Goal: Find specific page/section: Find specific page/section

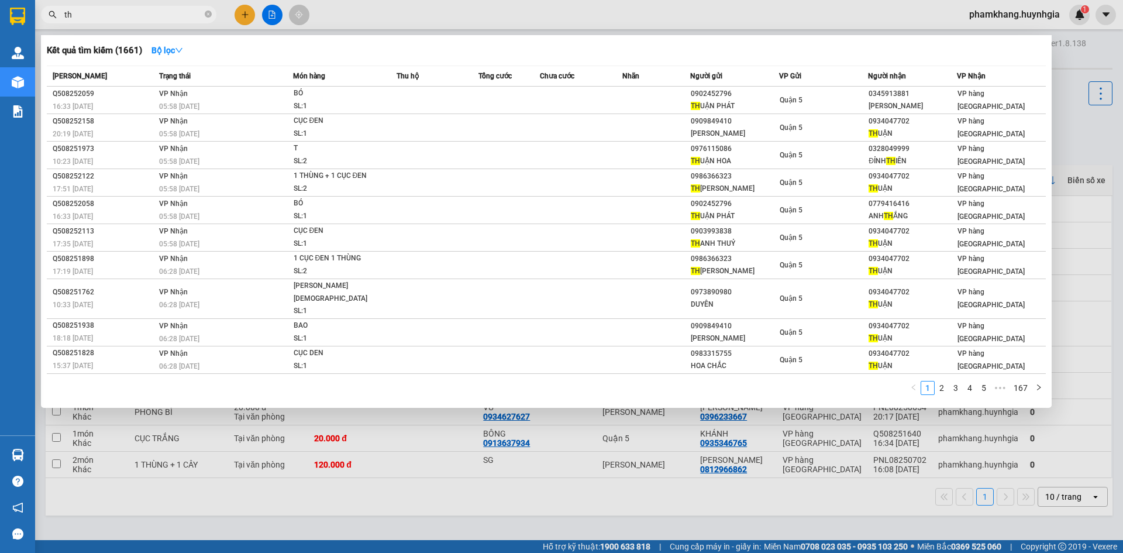
type input "t"
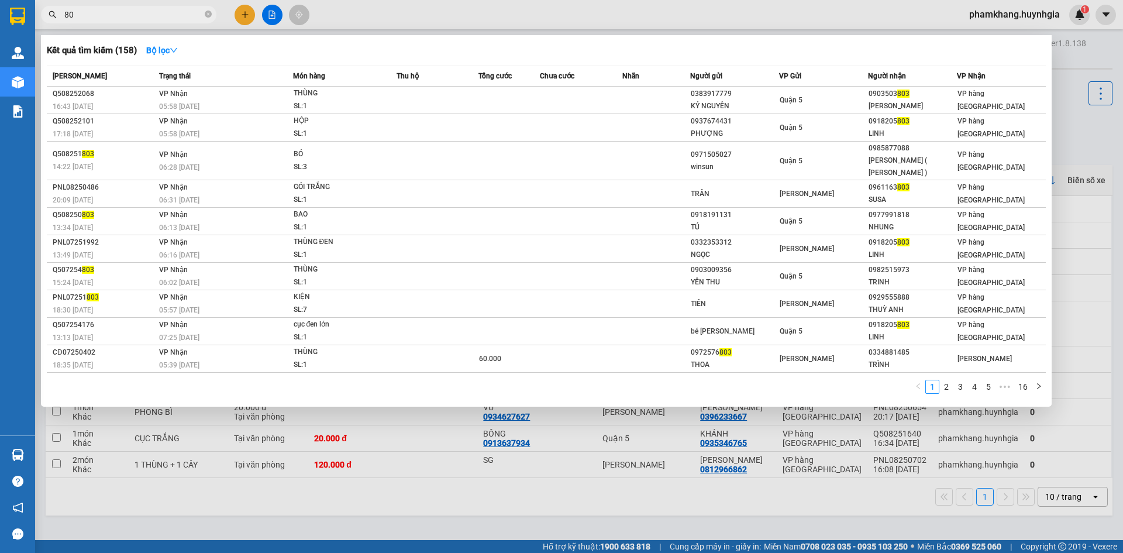
type input "8"
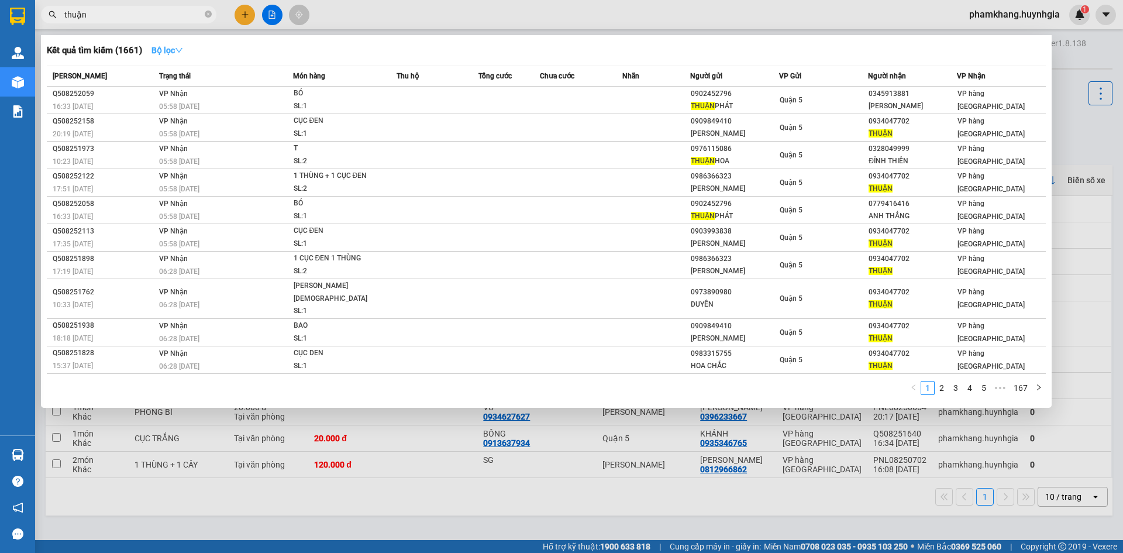
type input "thuận"
click at [175, 56] on button "Bộ lọc" at bounding box center [167, 50] width 50 height 19
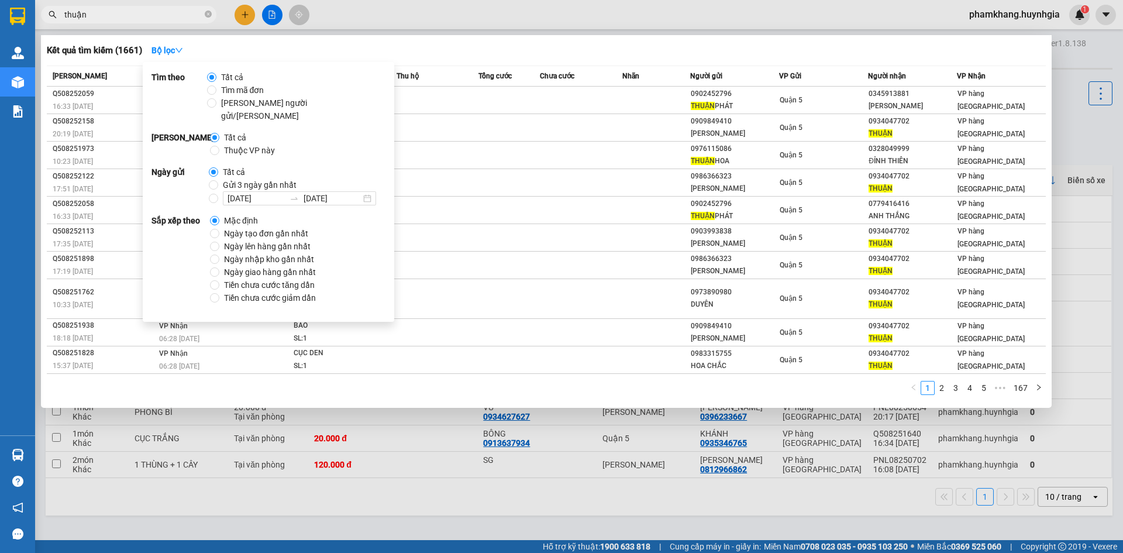
click at [225, 178] on span "Gửi 3 ngày gần nhất" at bounding box center [259, 184] width 83 height 13
click at [218, 180] on input "Gửi 3 ngày gần nhất" at bounding box center [213, 184] width 9 height 9
radio input "true"
click at [221, 166] on span "Tất cả" at bounding box center [234, 172] width 32 height 13
click at [218, 167] on input "Tất cả" at bounding box center [213, 171] width 9 height 9
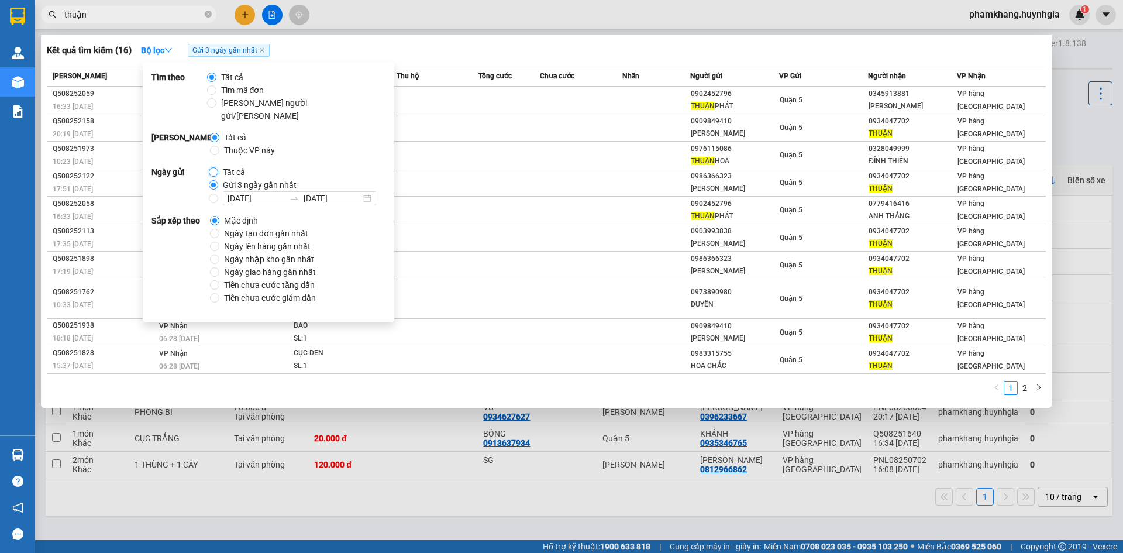
radio input "true"
radio input "false"
click at [241, 192] on input "[DATE]" at bounding box center [256, 198] width 57 height 13
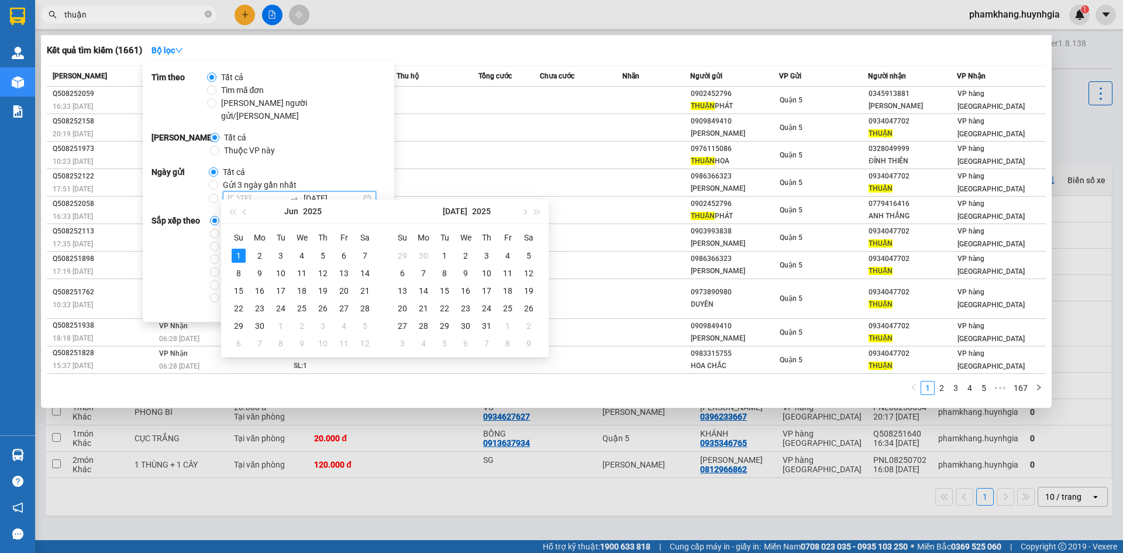
type input "[DATE]"
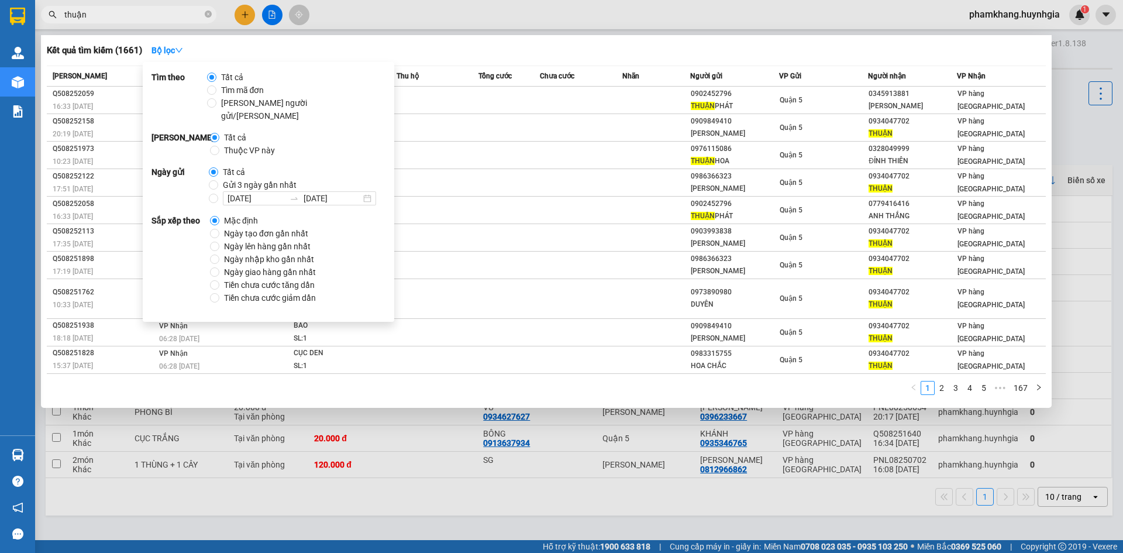
click at [335, 166] on div "Tất cả Gửi 3 ngày gần nhất [DATE] [DATE]" at bounding box center [297, 186] width 177 height 40
click at [226, 178] on span "Gửi 3 ngày gần nhất" at bounding box center [259, 184] width 83 height 13
click at [218, 180] on input "Gửi 3 ngày gần nhất" at bounding box center [213, 184] width 9 height 9
radio input "true"
radio input "false"
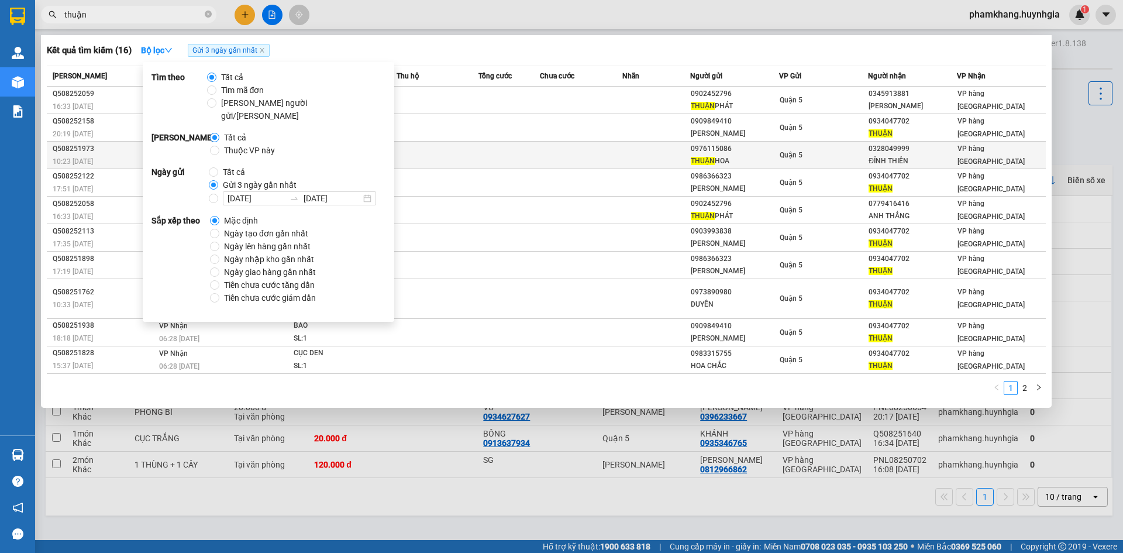
click at [426, 154] on td at bounding box center [438, 155] width 82 height 27
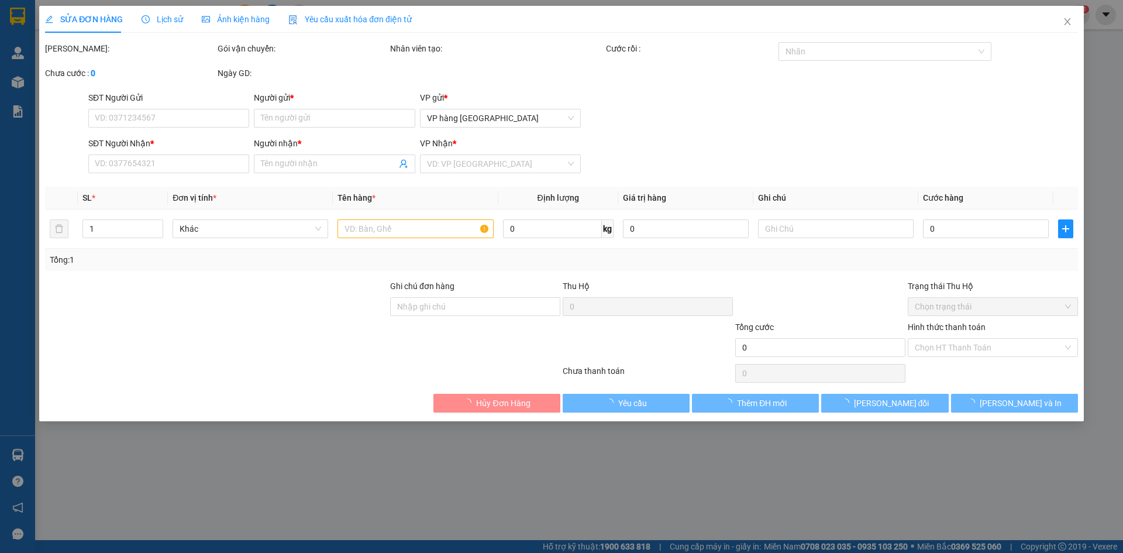
type input "0976115086"
type input "[PERSON_NAME]"
type input "0328049999"
type input "ĐỈNH THIÊN"
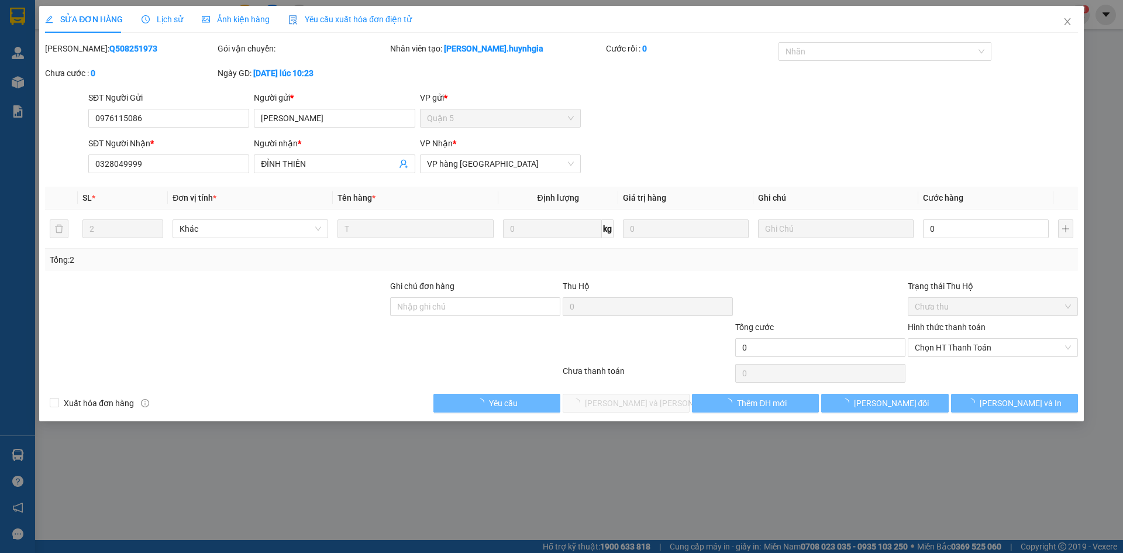
click at [483, 453] on div "SỬA ĐƠN HÀNG Lịch sử [PERSON_NAME] hàng Yêu cầu xuất [PERSON_NAME] điện tử Tota…" at bounding box center [561, 276] width 1123 height 553
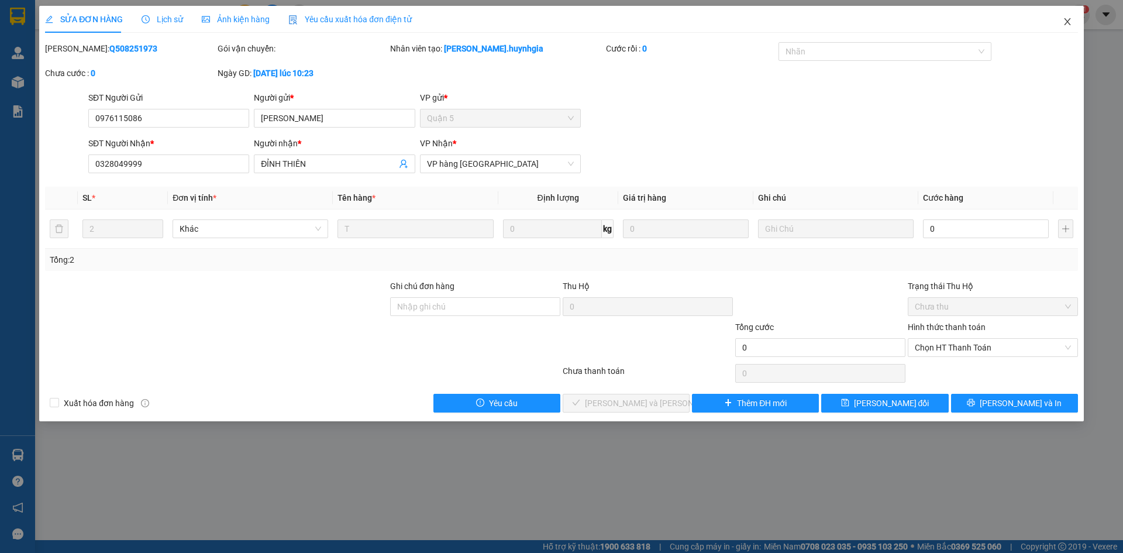
click at [1066, 25] on icon "close" at bounding box center [1067, 21] width 9 height 9
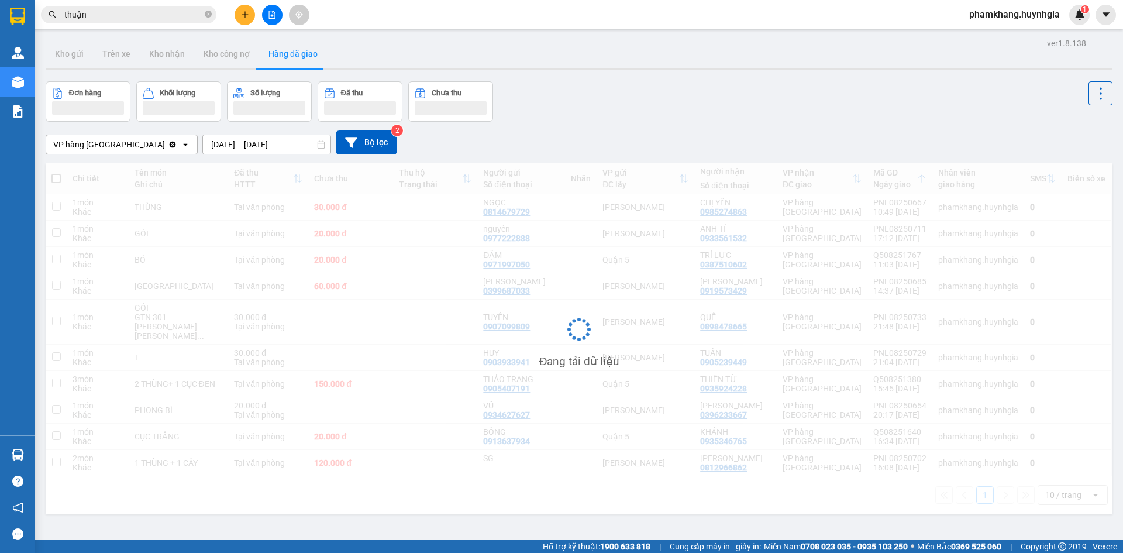
click at [100, 21] on span "thuận" at bounding box center [128, 15] width 175 height 18
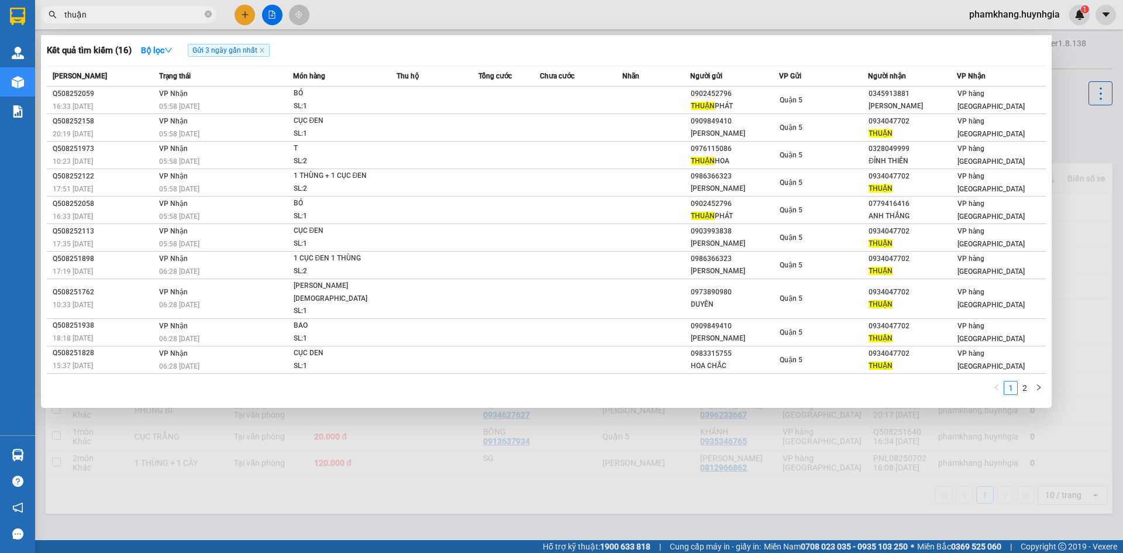
click at [100, 19] on input "thuận" at bounding box center [133, 14] width 138 height 13
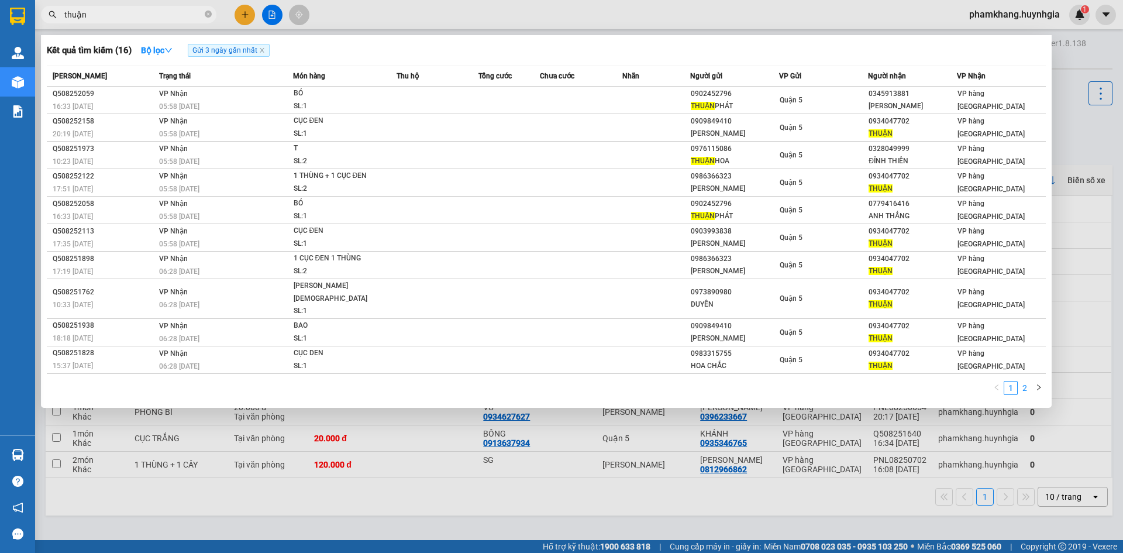
click at [1020, 381] on link "2" at bounding box center [1024, 387] width 13 height 13
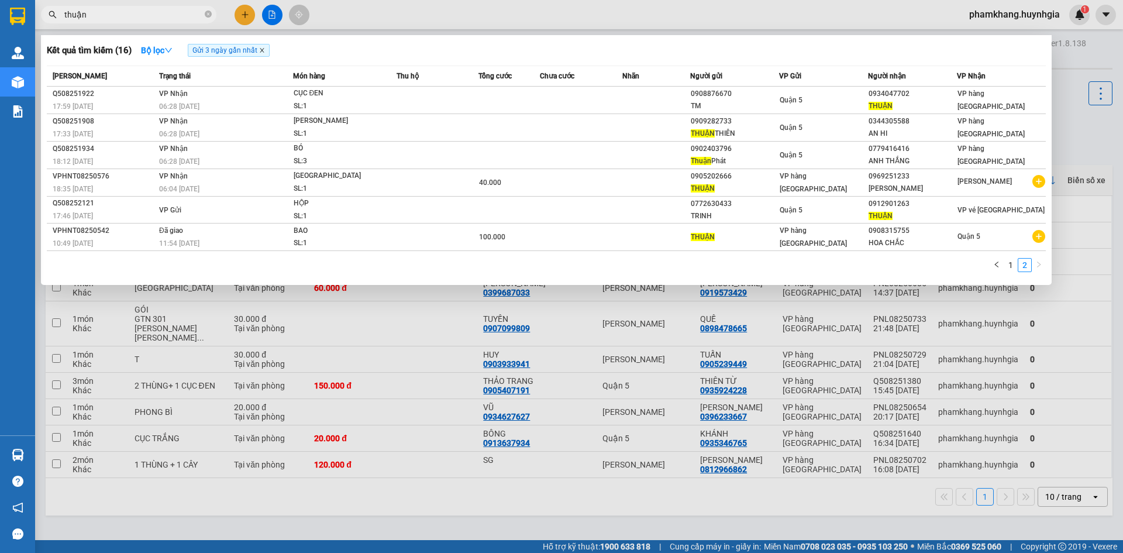
click at [265, 52] on icon "close" at bounding box center [262, 50] width 6 height 6
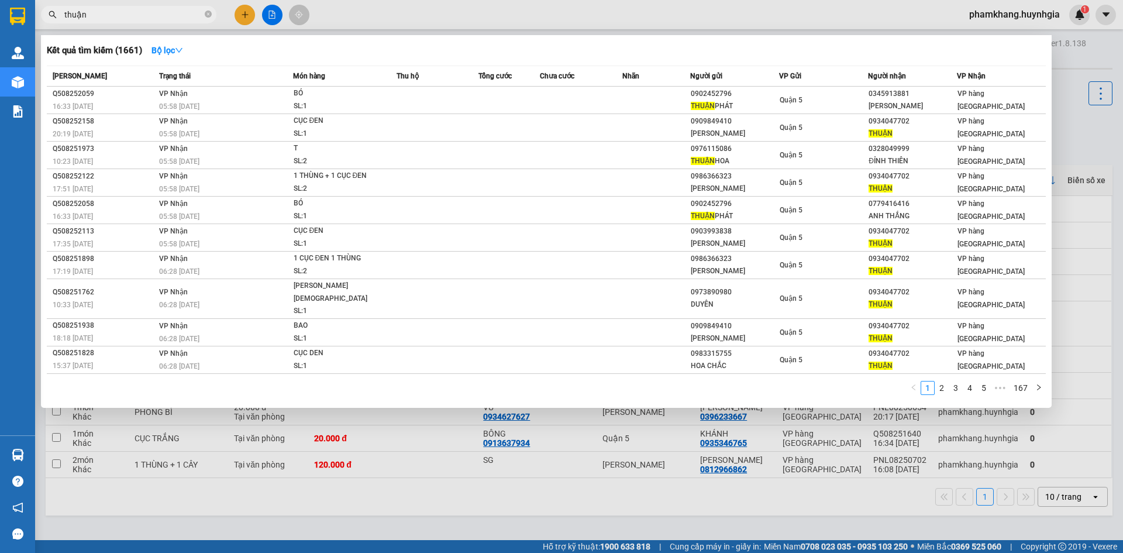
click at [139, 19] on input "thuận" at bounding box center [133, 14] width 138 height 13
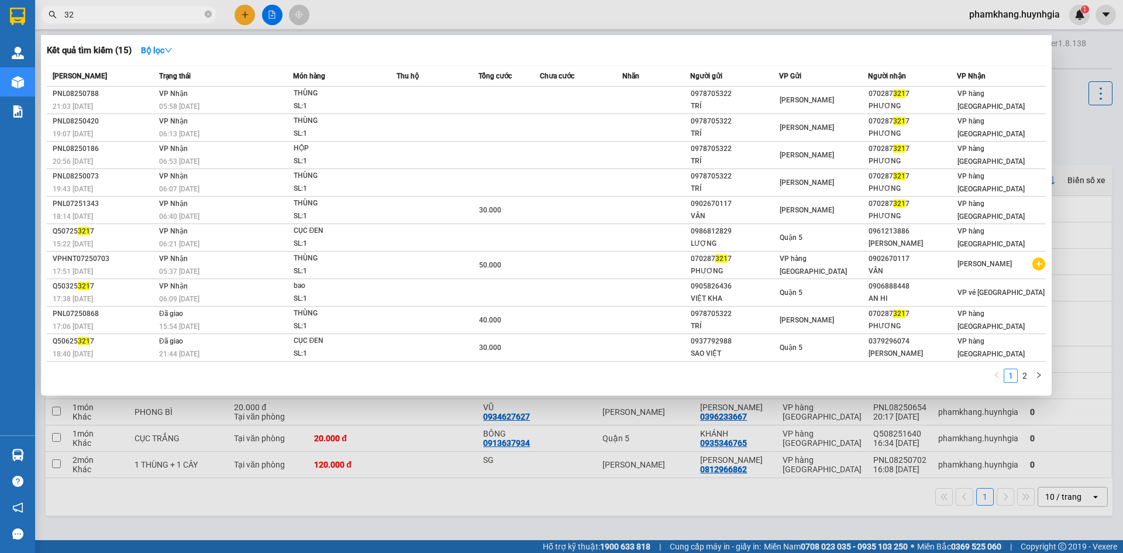
type input "3"
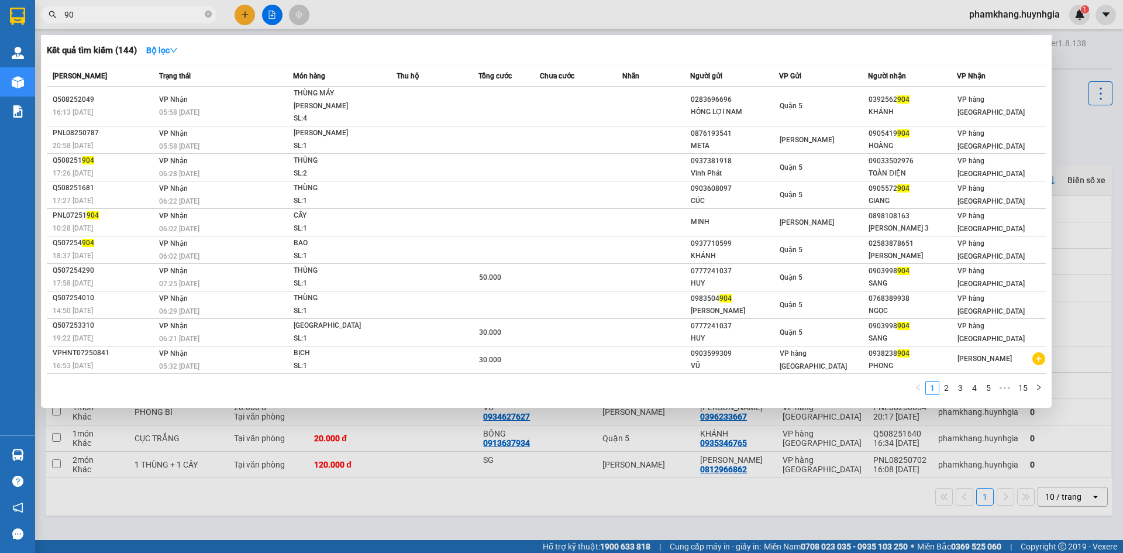
type input "9"
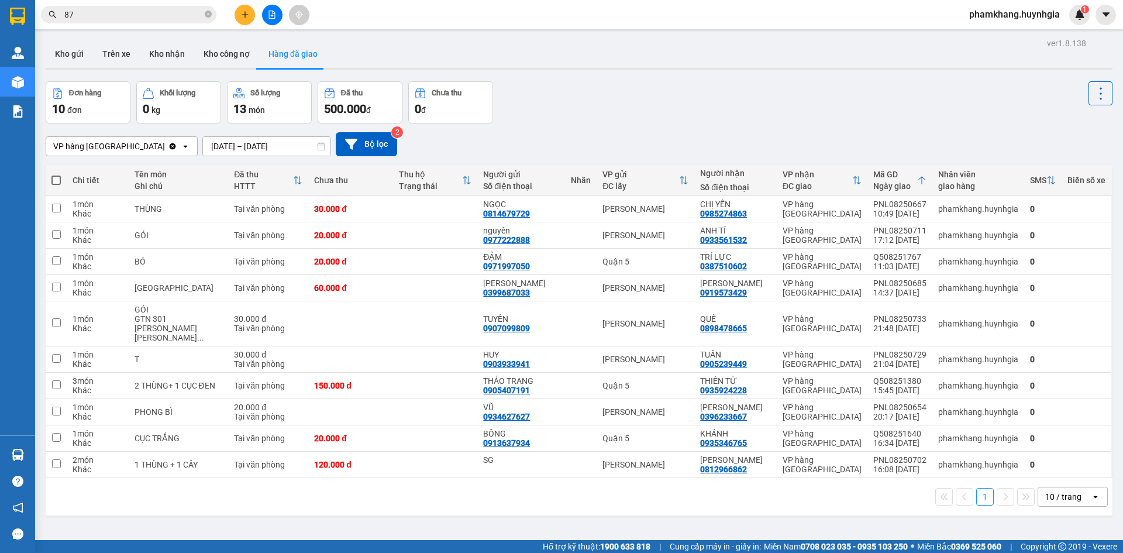
type input "8"
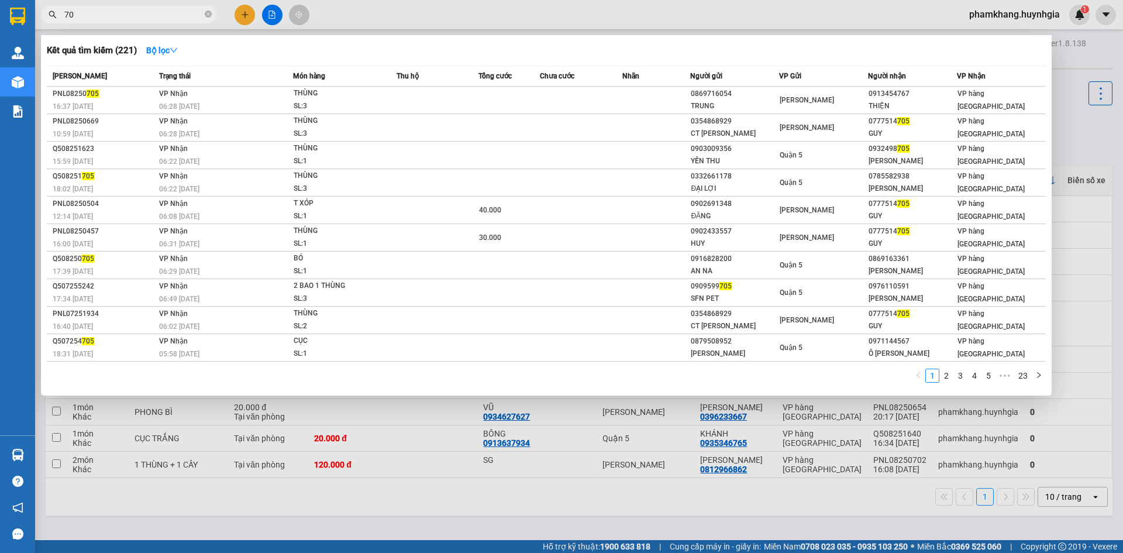
type input "7"
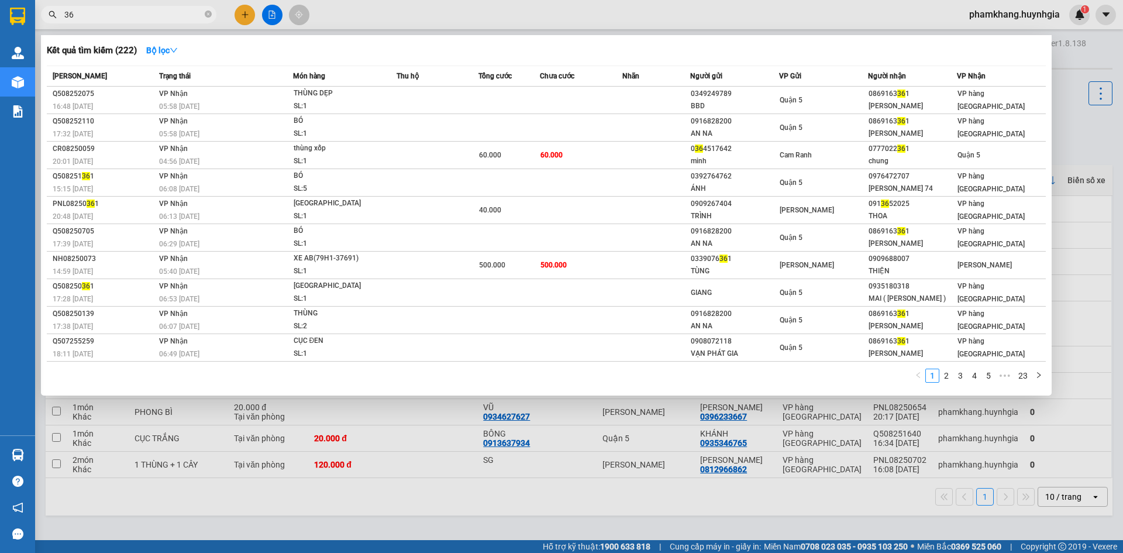
type input "3"
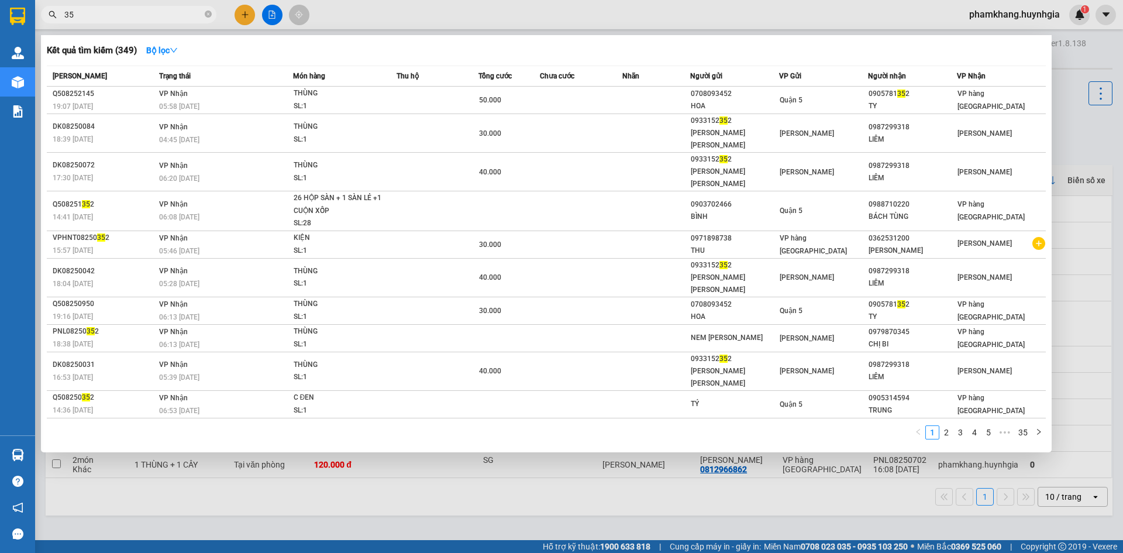
type input "3"
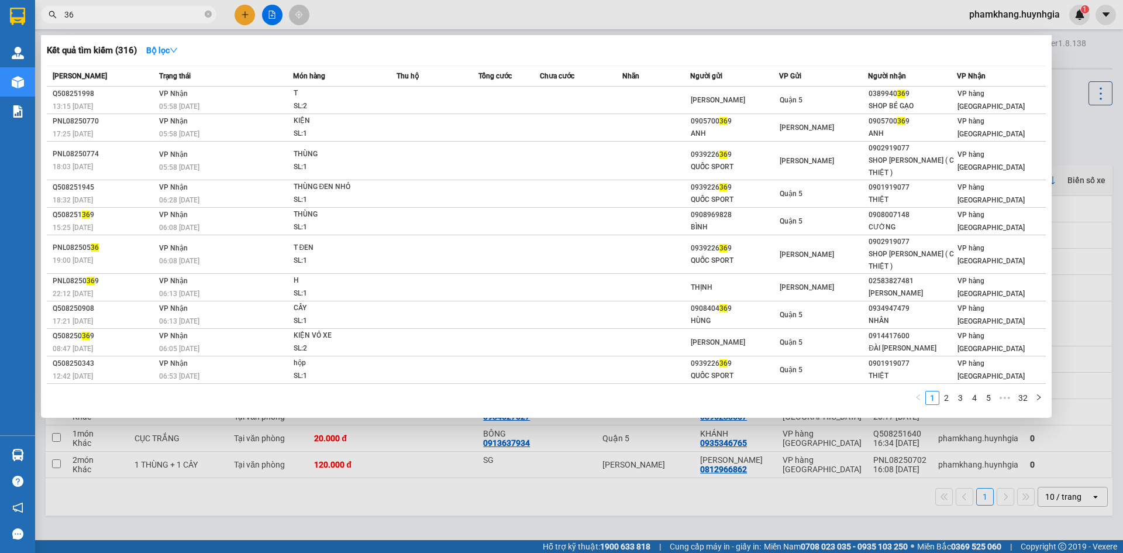
type input "3"
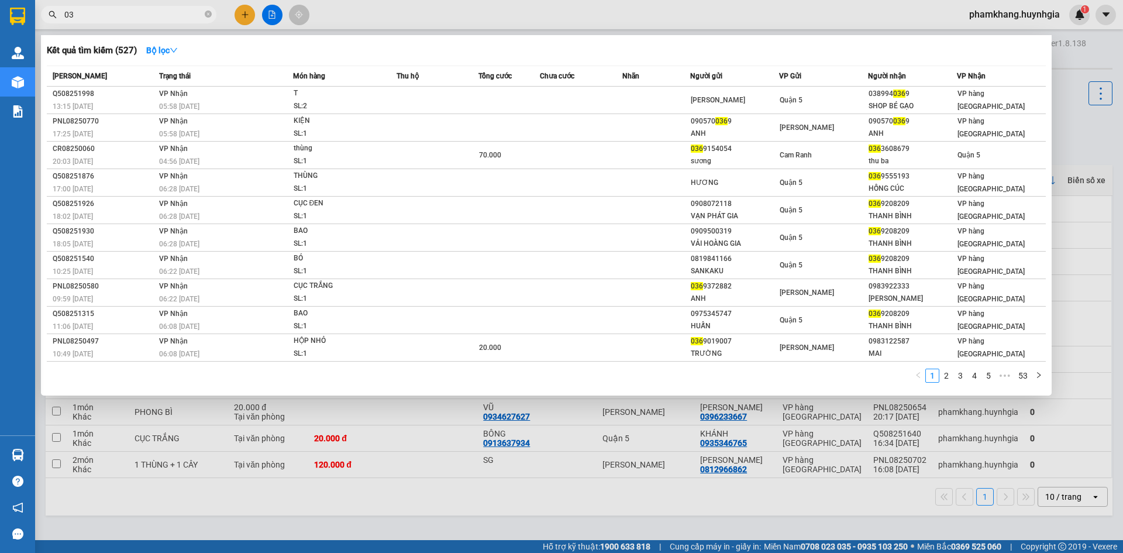
type input "0"
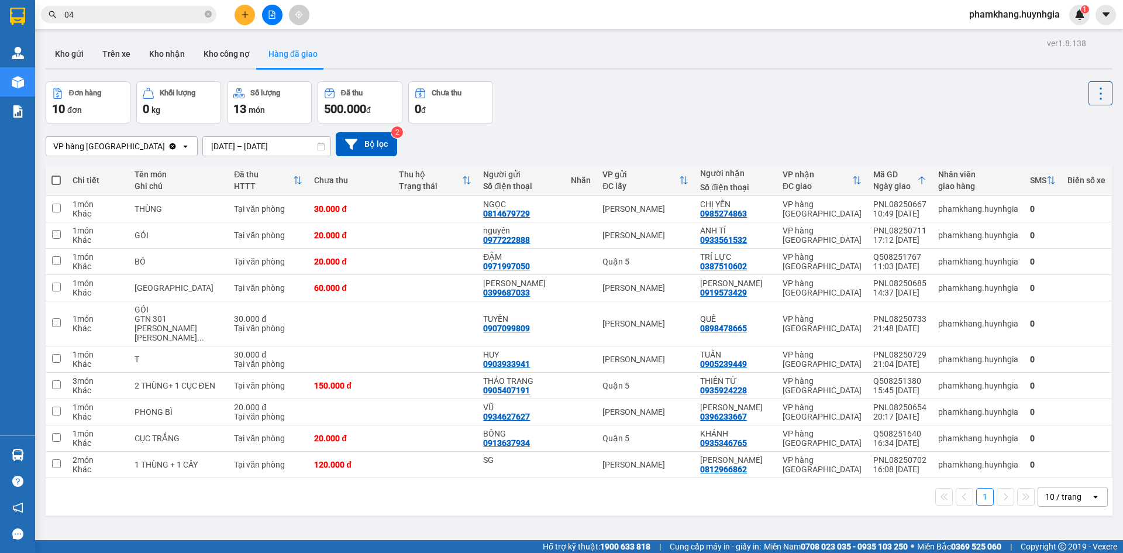
type input "0"
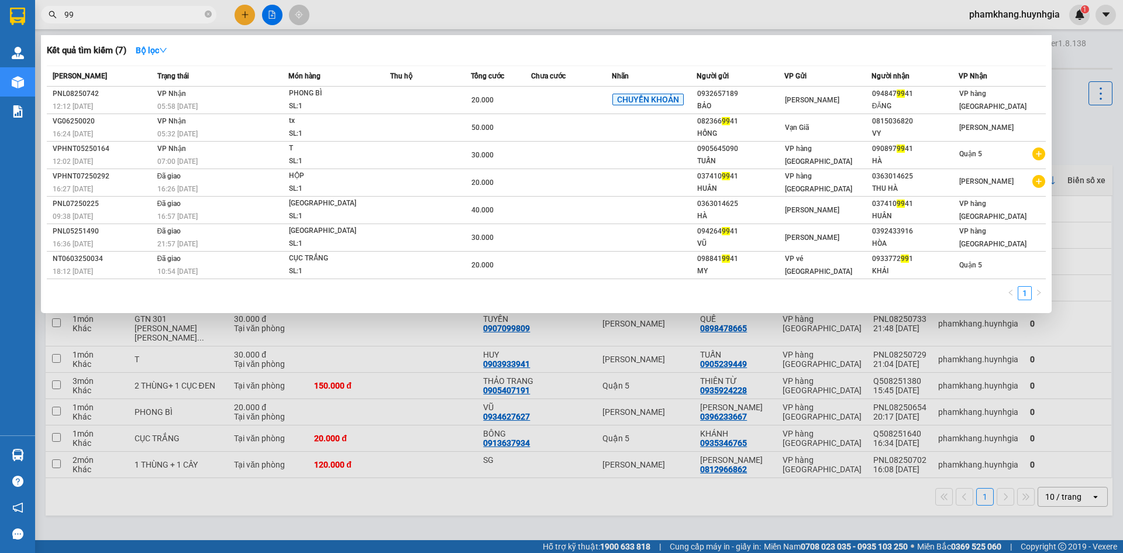
type input "9"
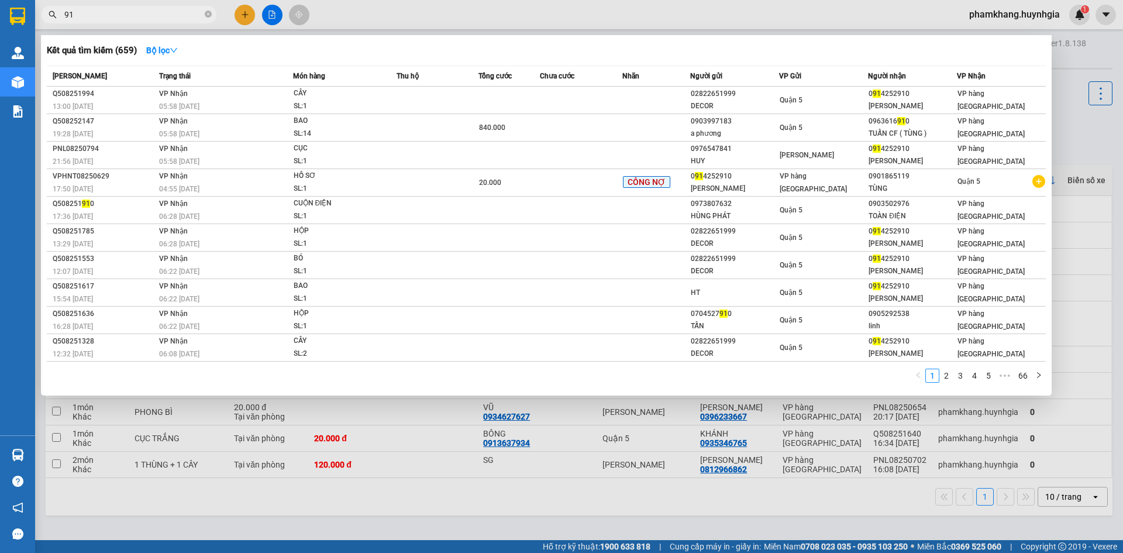
type input "9"
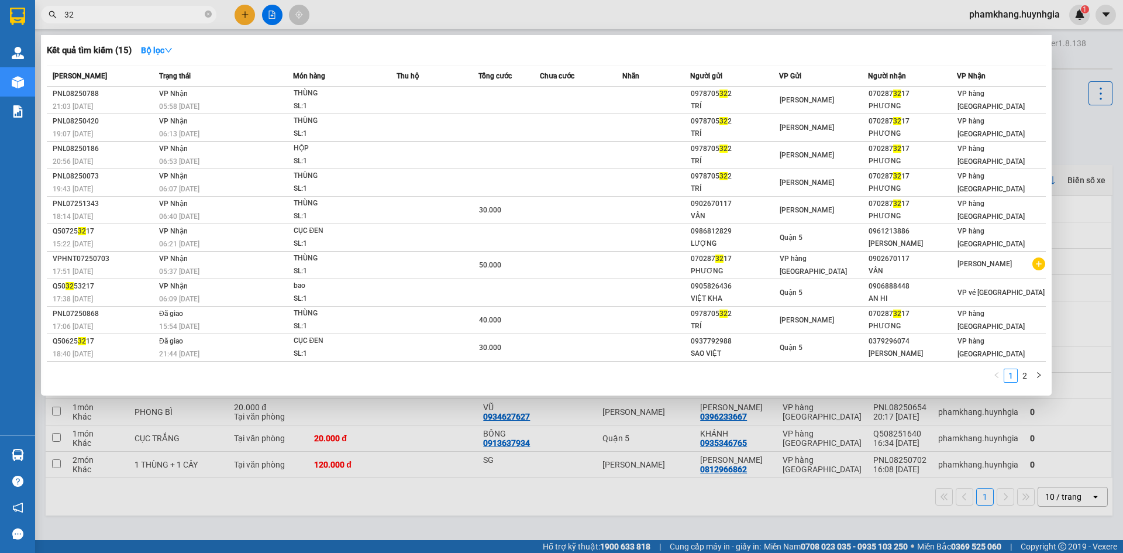
type input "3"
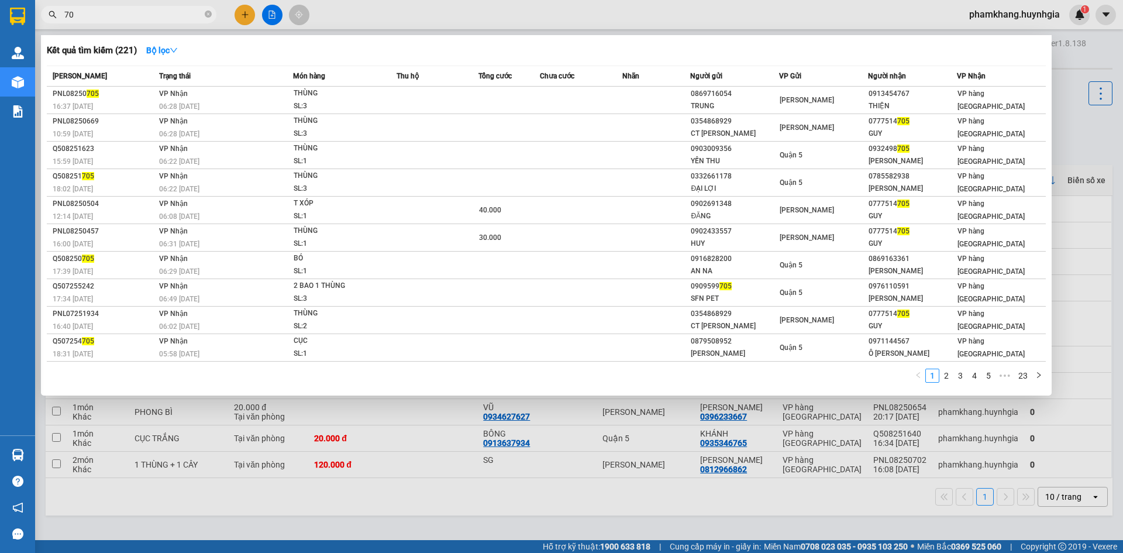
type input "7"
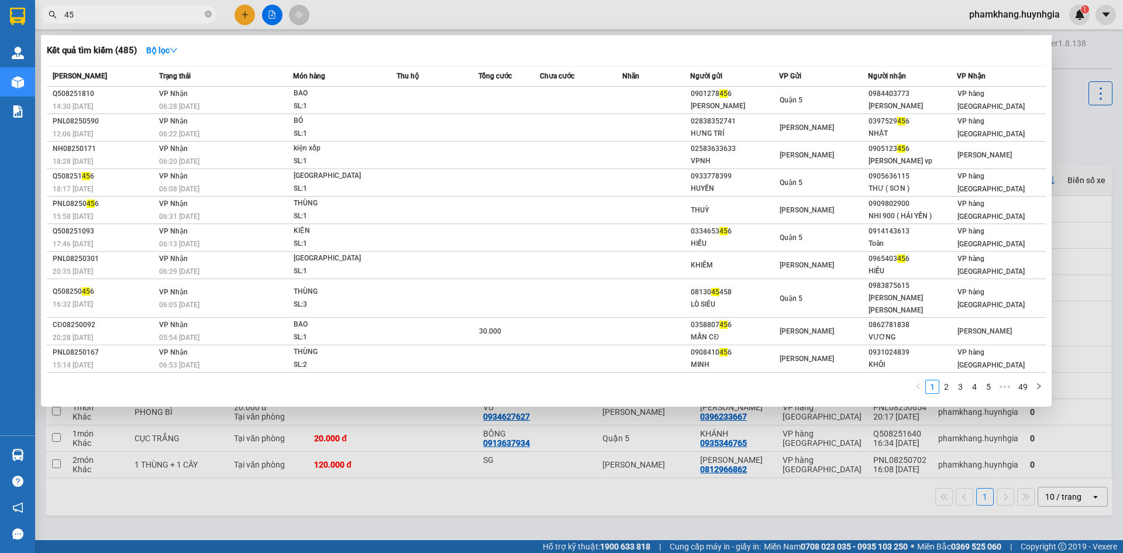
type input "4"
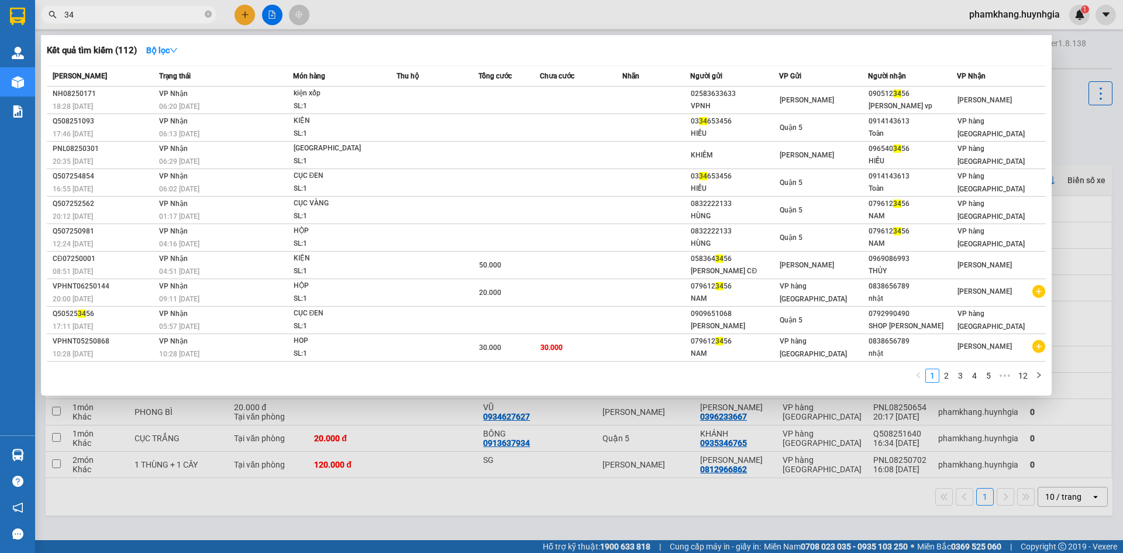
type input "3"
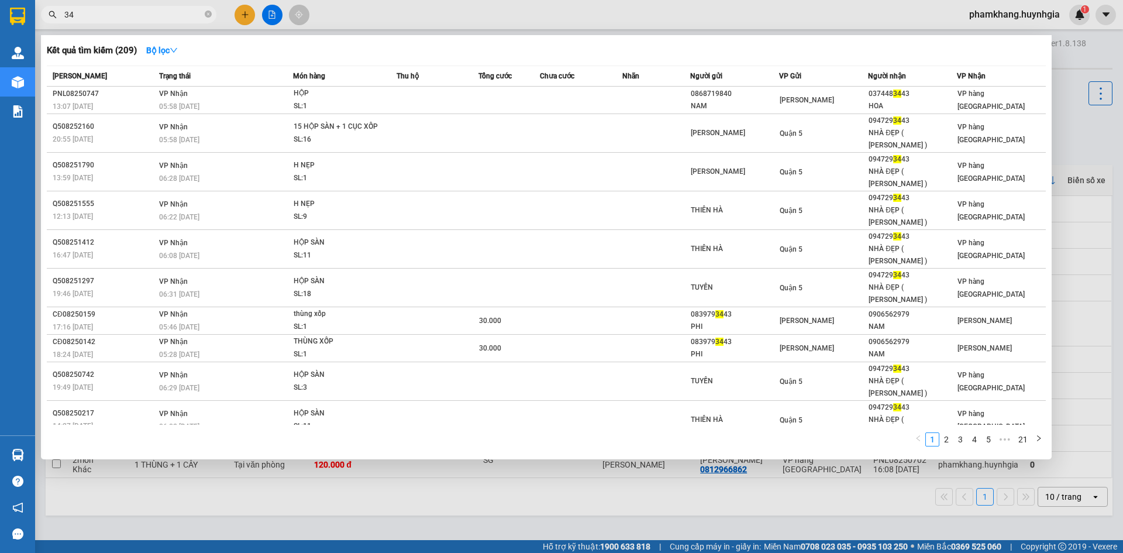
type input "3"
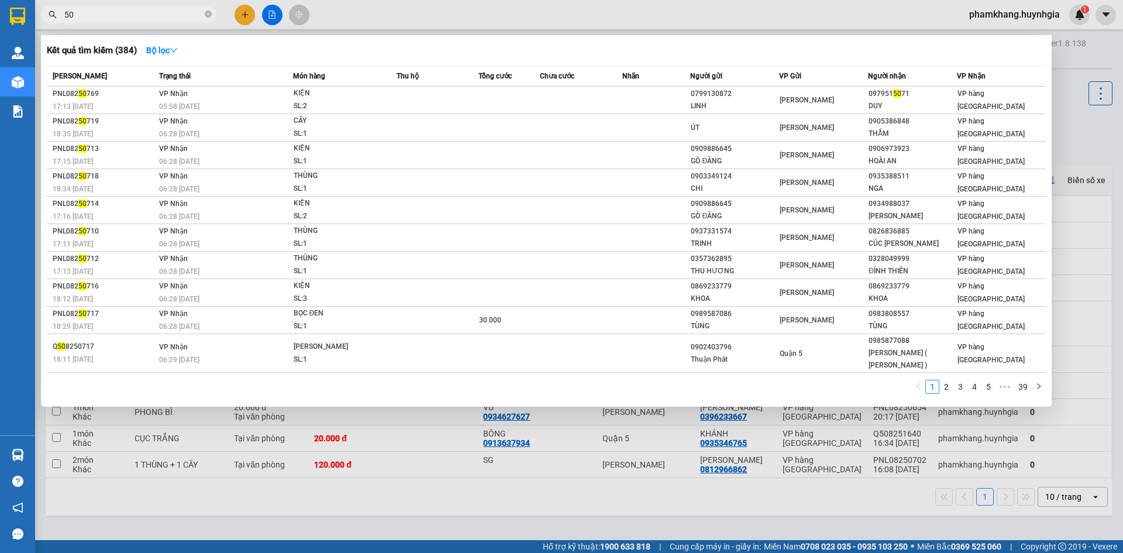
type input "5"
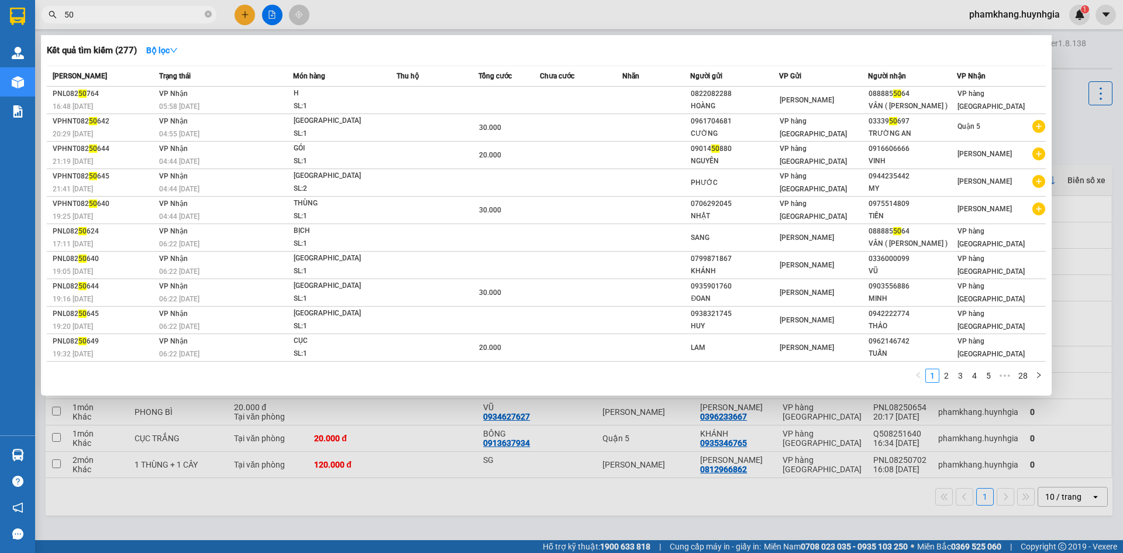
type input "5"
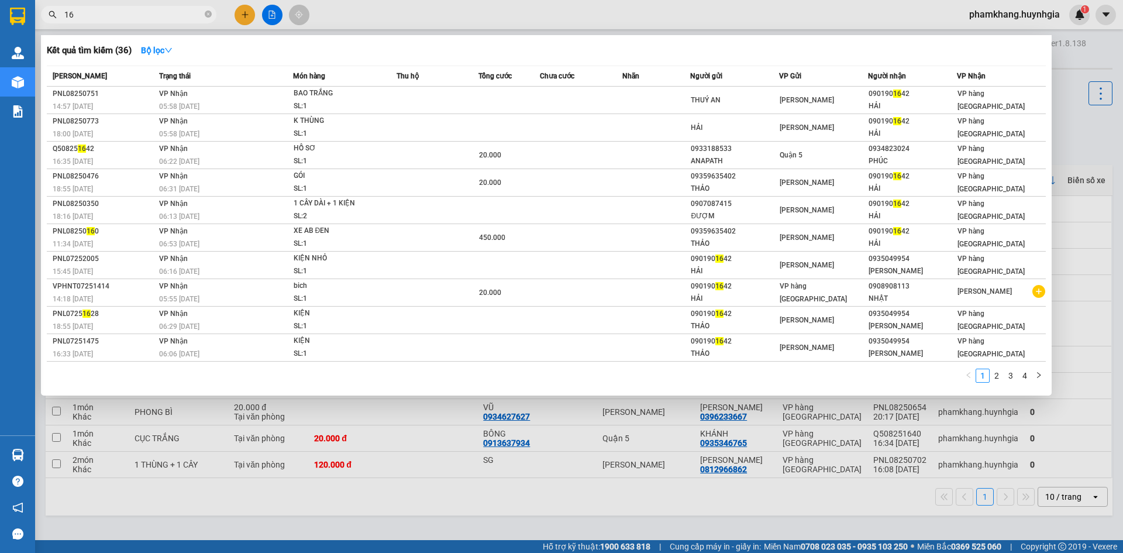
type input "1"
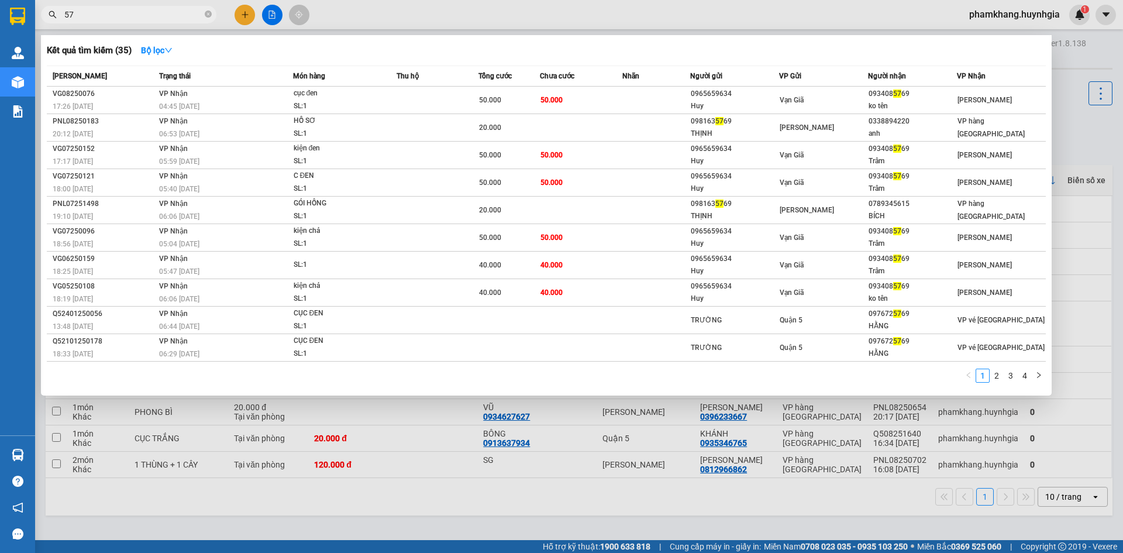
type input "5"
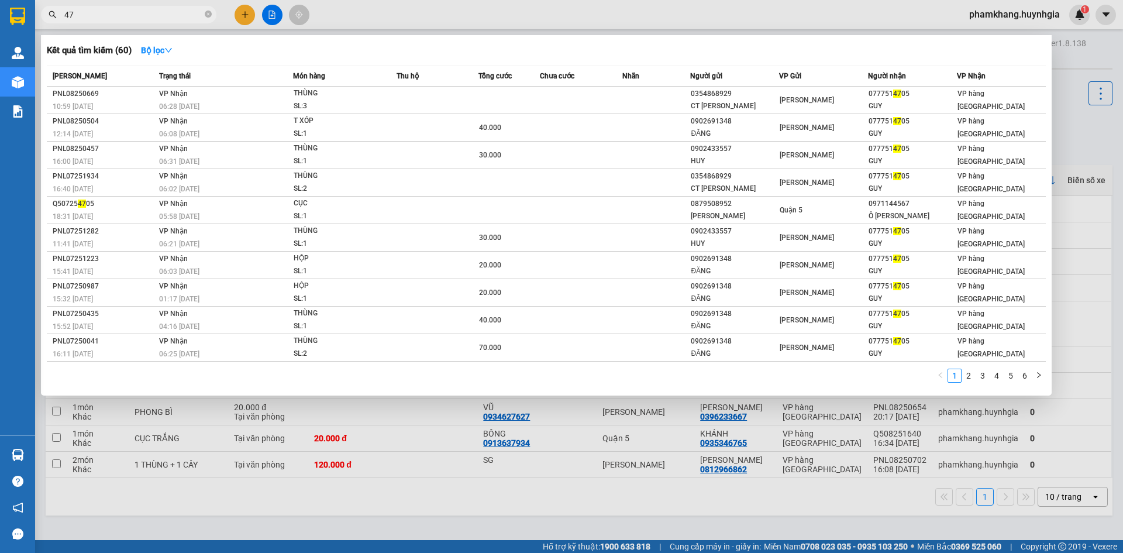
type input "4"
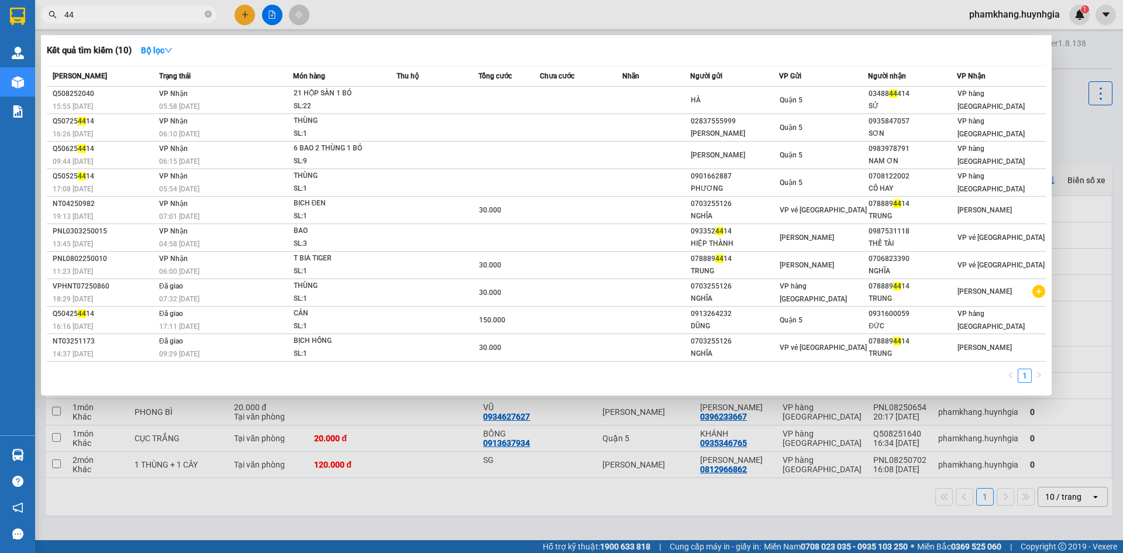
type input "4"
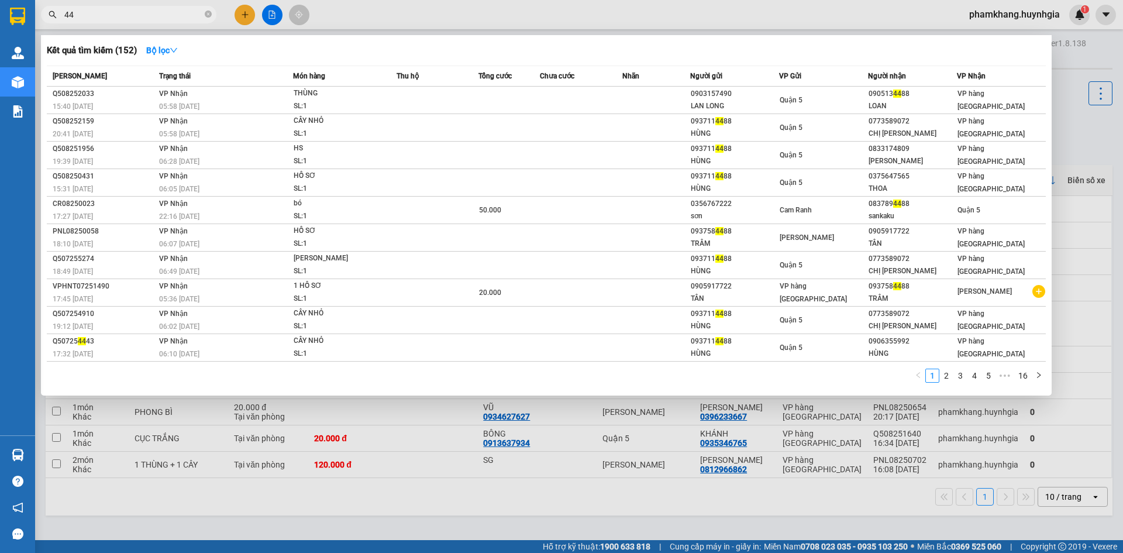
type input "4"
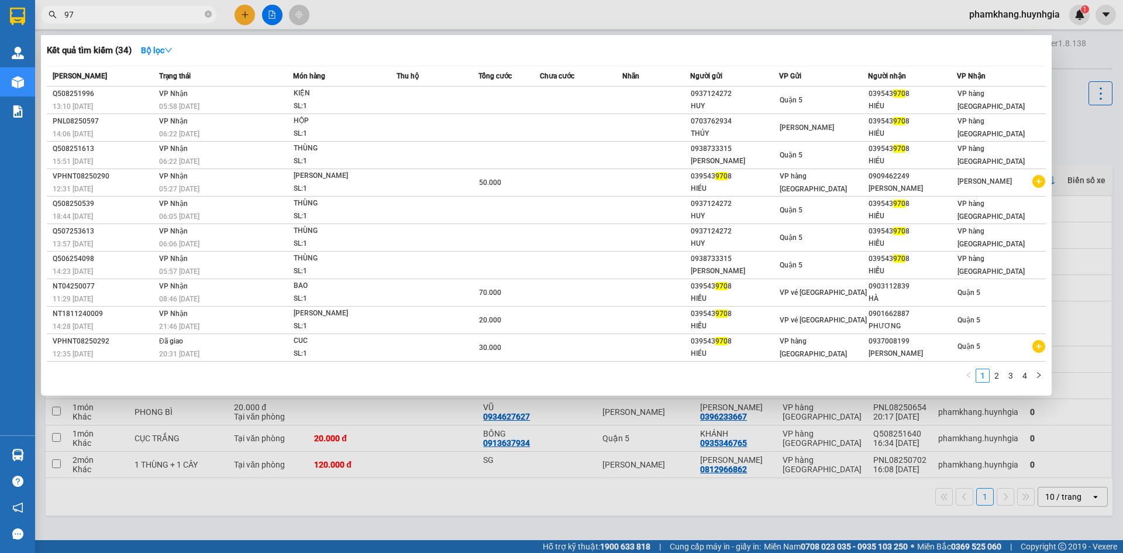
type input "9"
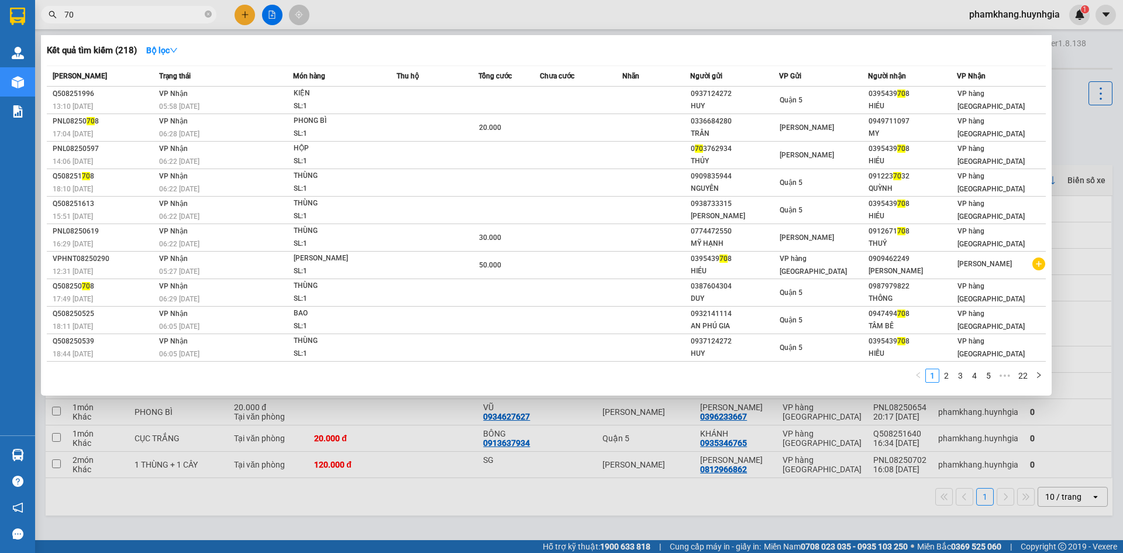
type input "7"
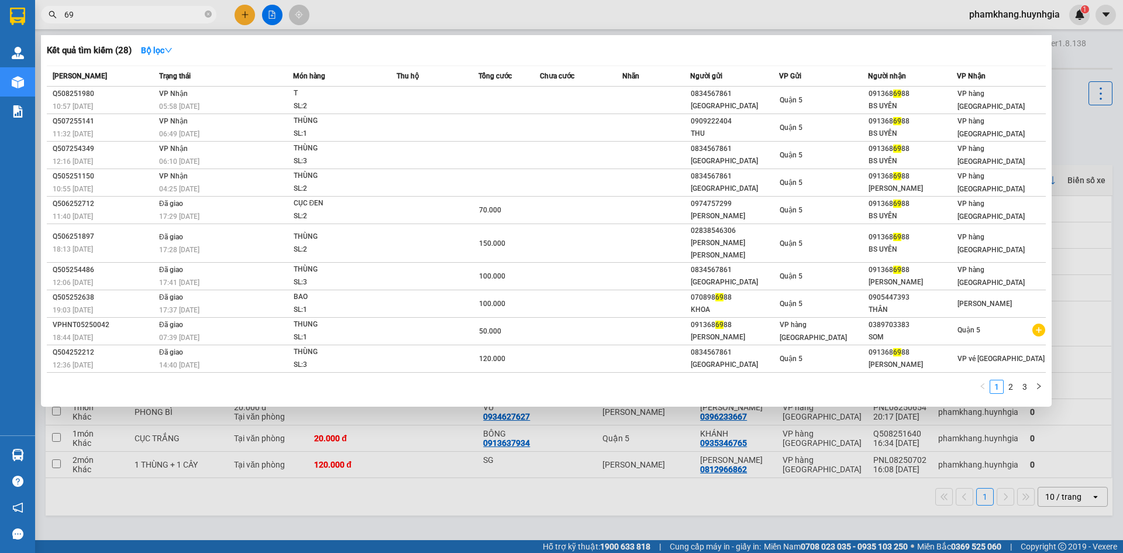
type input "6"
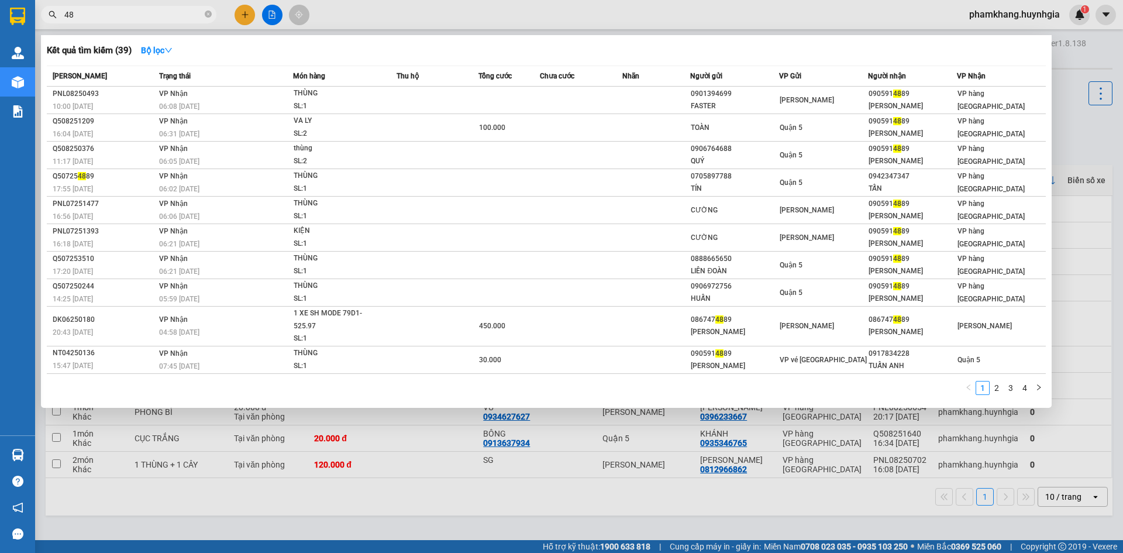
type input "4"
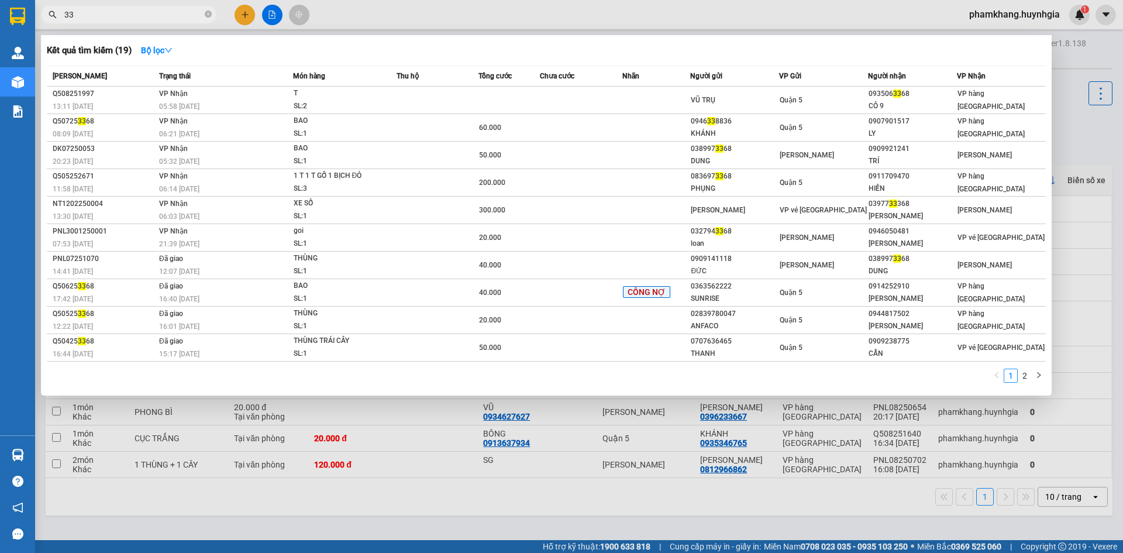
type input "3"
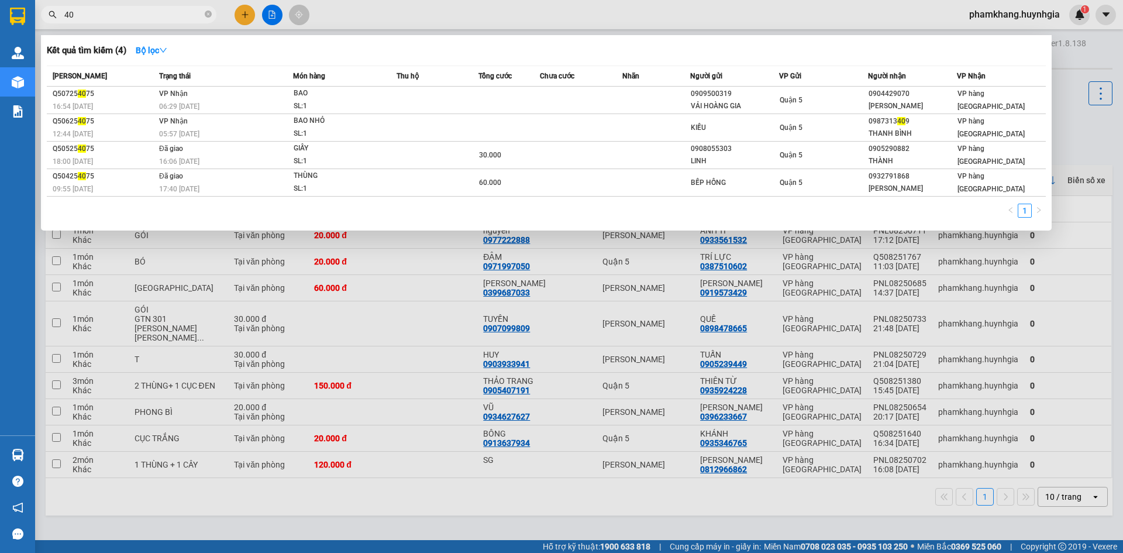
type input "4"
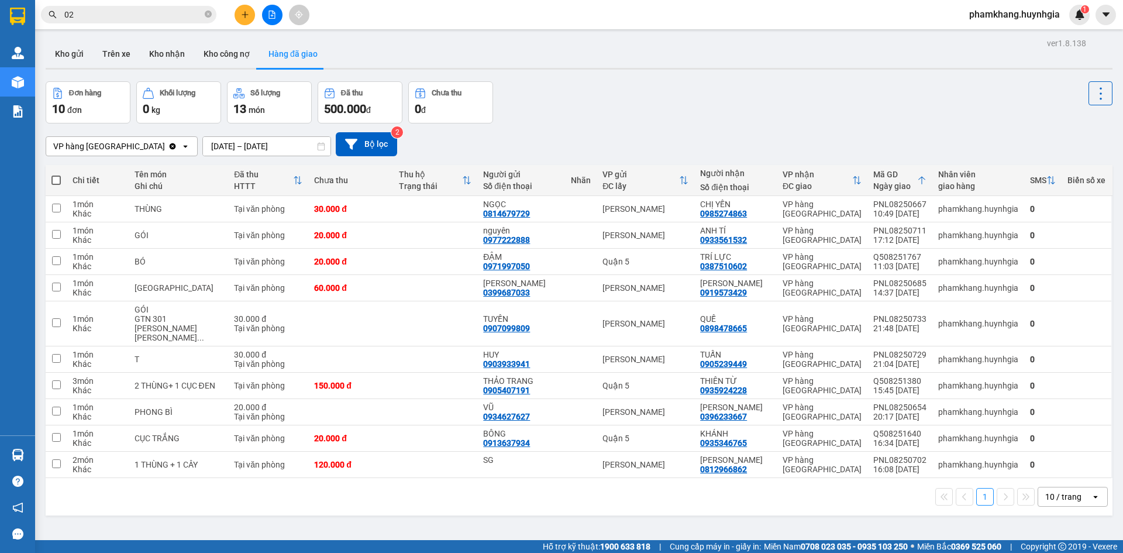
type input "0"
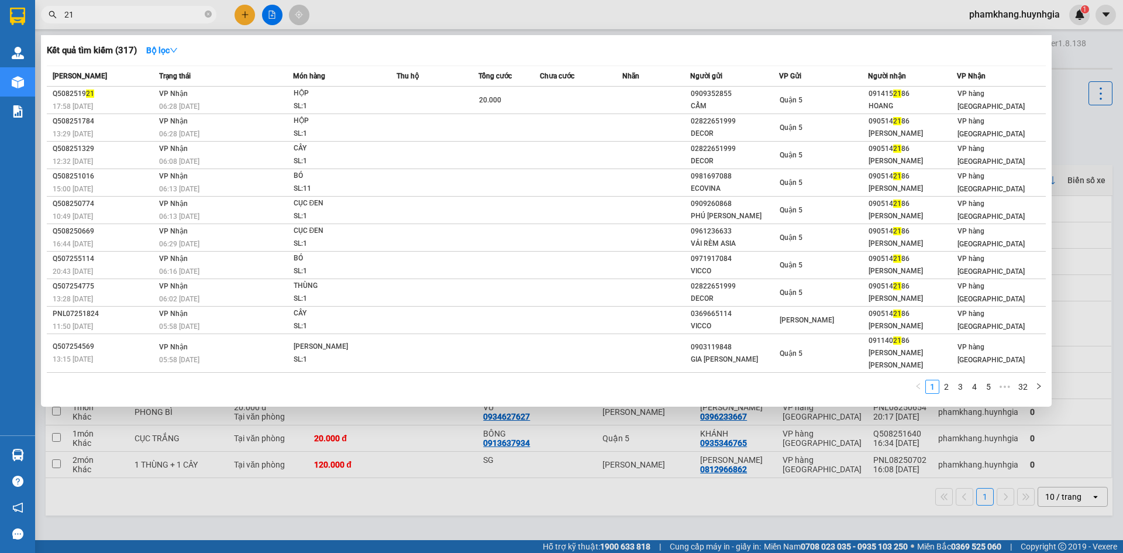
type input "2"
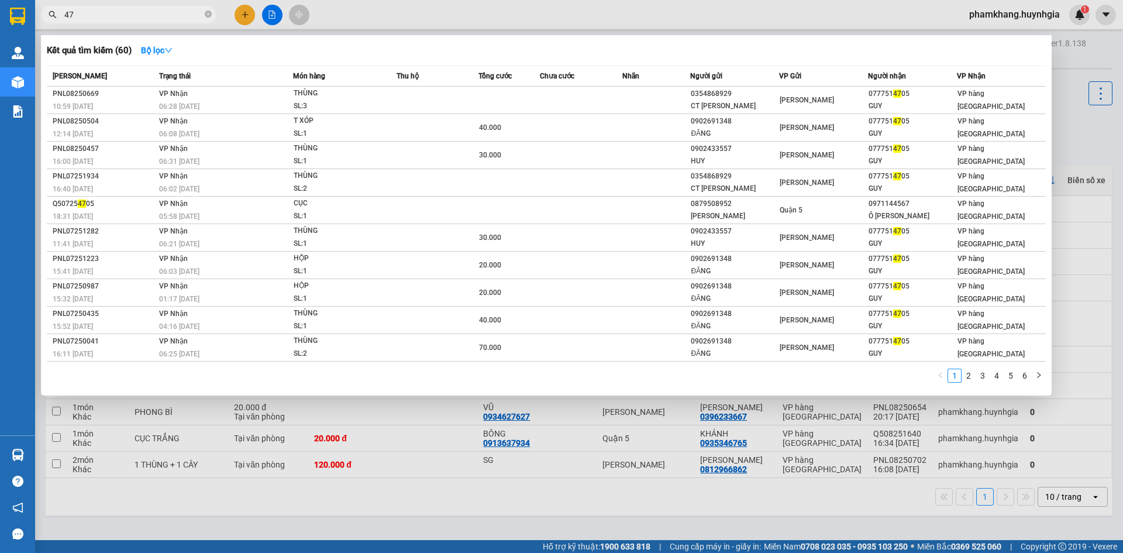
type input "4"
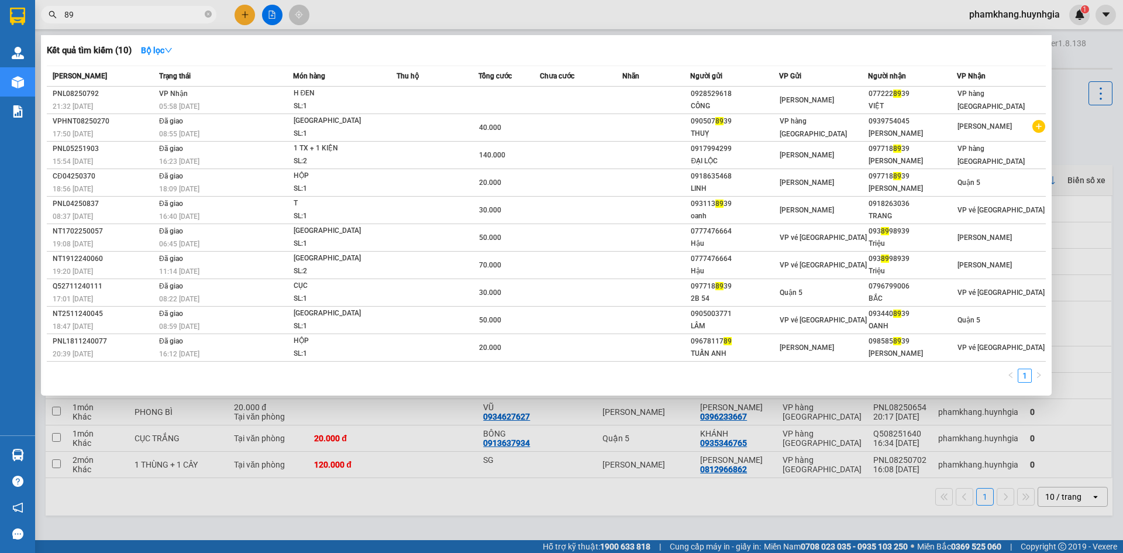
type input "8"
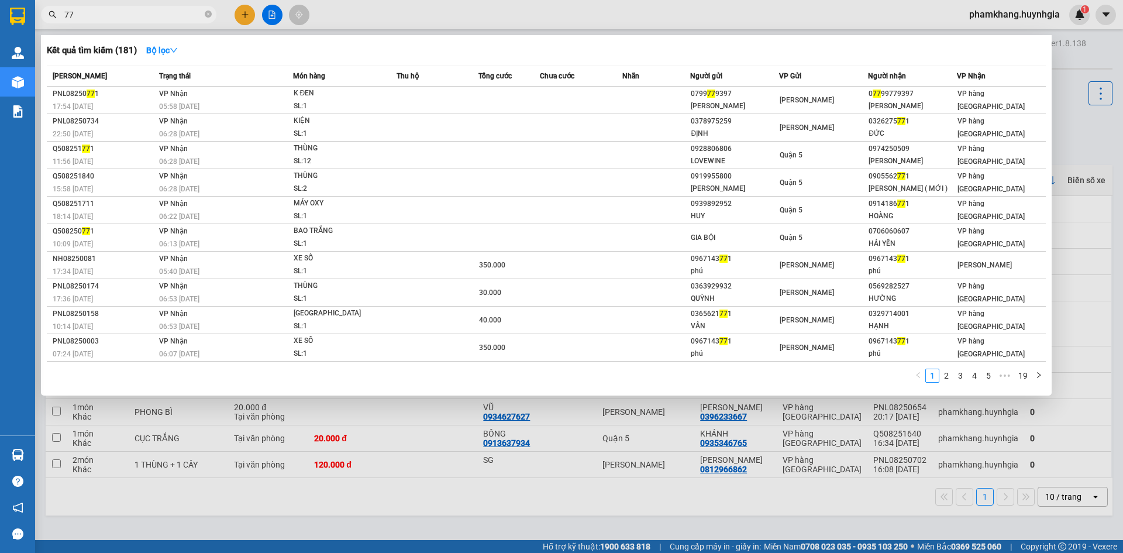
type input "7"
type input "1428"
